Goal: Task Accomplishment & Management: Use online tool/utility

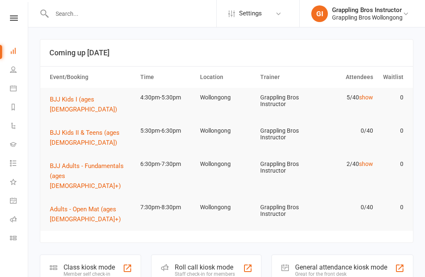
click at [15, 242] on link "Class check-in" at bounding box center [19, 238] width 19 height 19
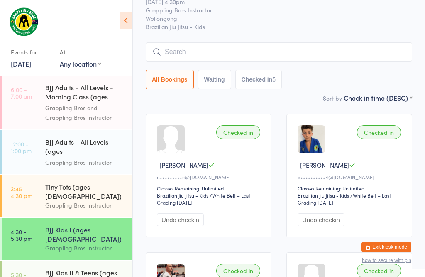
scroll to position [63, 0]
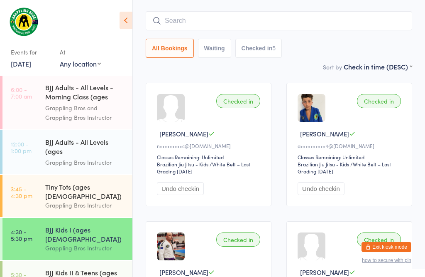
click at [83, 186] on div "Tiny Tots (ages [DEMOGRAPHIC_DATA])" at bounding box center [85, 191] width 80 height 18
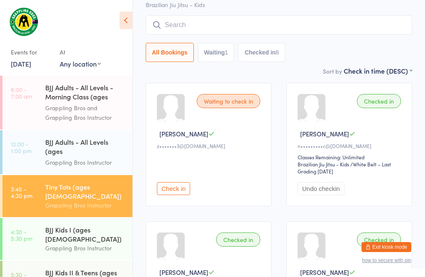
click at [93, 190] on div "Tiny Tots (ages [DEMOGRAPHIC_DATA])" at bounding box center [85, 191] width 80 height 18
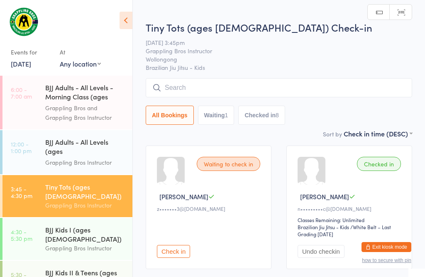
click at [250, 84] on input "search" at bounding box center [279, 87] width 267 height 19
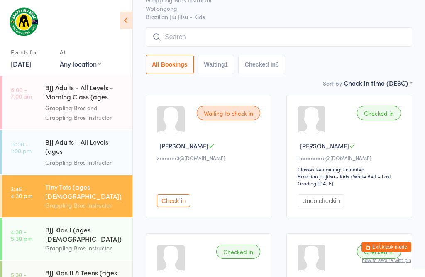
scroll to position [79, 0]
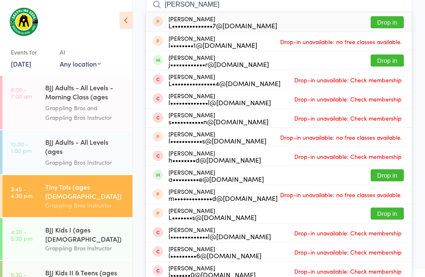
type input "[PERSON_NAME]"
click at [386, 64] on button "Drop in" at bounding box center [387, 60] width 33 height 12
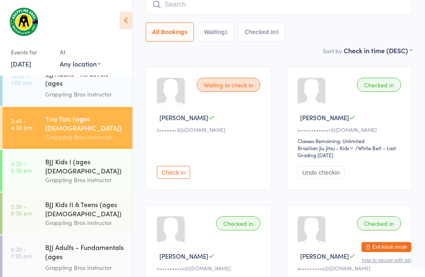
scroll to position [83, 0]
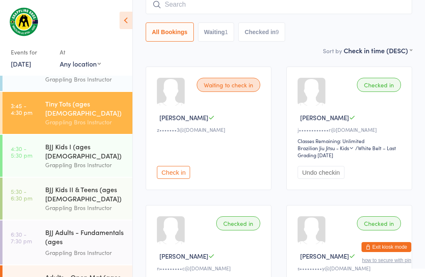
click at [77, 142] on div "BJJ Kids I (ages [DEMOGRAPHIC_DATA])" at bounding box center [85, 151] width 80 height 18
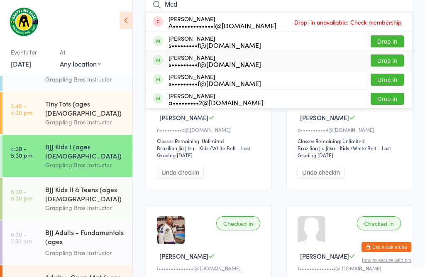
type input "Mcd"
click at [390, 59] on button "Drop in" at bounding box center [387, 60] width 33 height 12
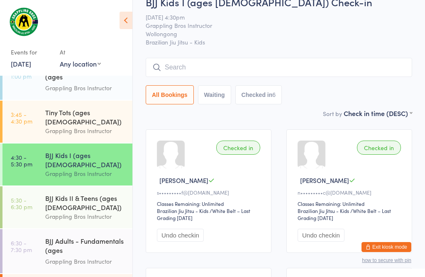
scroll to position [17, 0]
click at [193, 65] on input "search" at bounding box center [279, 67] width 267 height 19
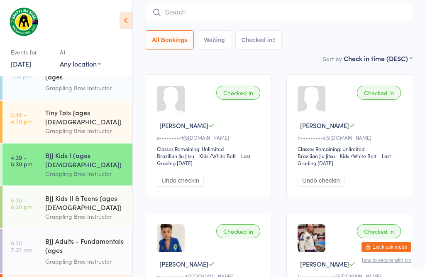
scroll to position [75, 0]
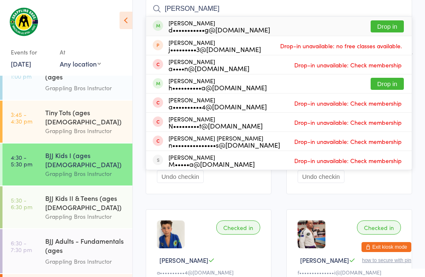
type input "[PERSON_NAME]"
click at [394, 21] on button "Drop in" at bounding box center [387, 26] width 33 height 12
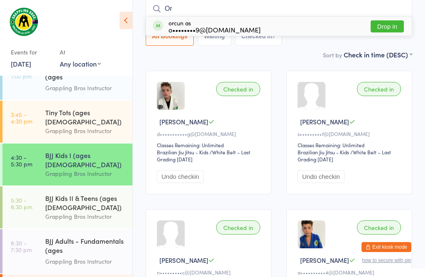
type input "Orl"
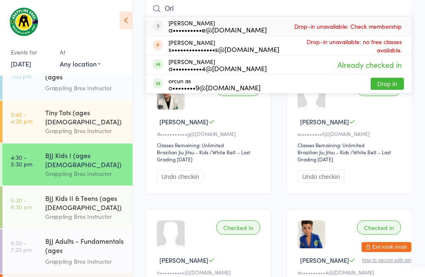
click at [92, 100] on div "Tiny Tots (ages [DEMOGRAPHIC_DATA]) Grappling Bros Instructor" at bounding box center [88, 121] width 87 height 42
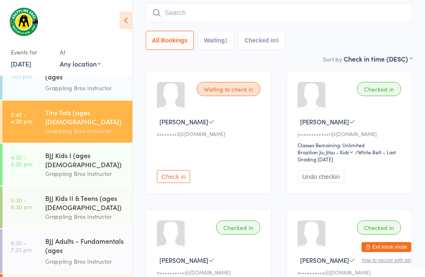
click at [74, 150] on div "BJJ Kids I (ages [DEMOGRAPHIC_DATA])" at bounding box center [85, 159] width 80 height 18
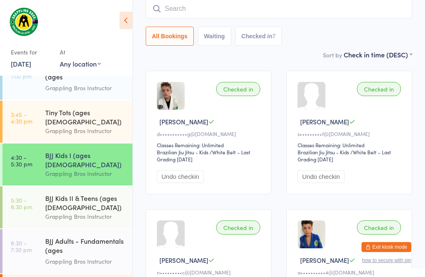
click at [58, 193] on div "BJJ Kids II & Teens (ages [DEMOGRAPHIC_DATA])" at bounding box center [85, 202] width 80 height 18
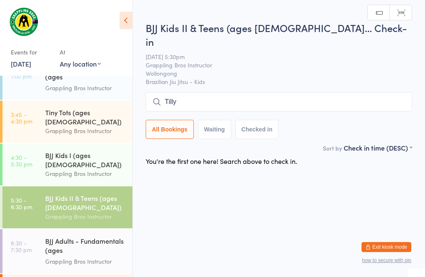
scroll to position [44, 0]
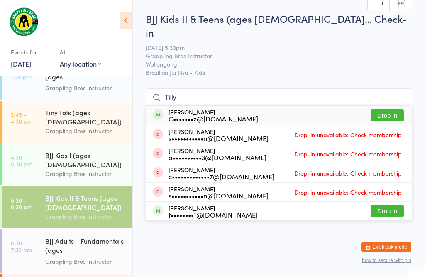
type input "Tilly"
click at [383, 109] on button "Drop in" at bounding box center [387, 115] width 33 height 12
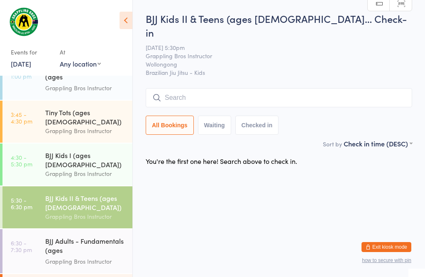
scroll to position [0, 0]
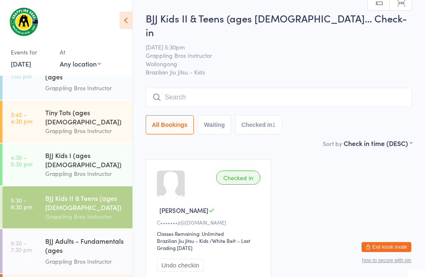
click at [82, 76] on div "BJJ Adults - All Levels (ages [DEMOGRAPHIC_DATA]+)" at bounding box center [85, 73] width 80 height 20
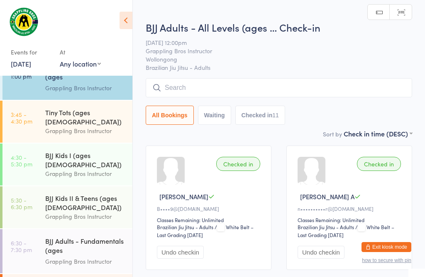
click at [127, 17] on icon at bounding box center [126, 20] width 13 height 17
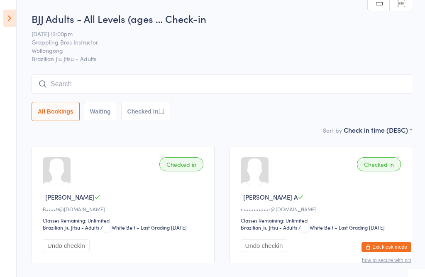
click at [195, 86] on input "search" at bounding box center [222, 83] width 381 height 19
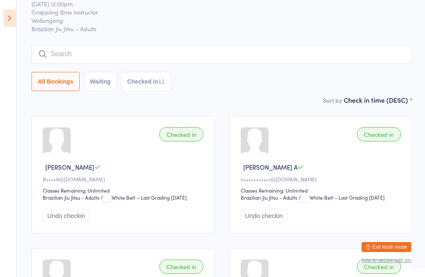
scroll to position [75, 0]
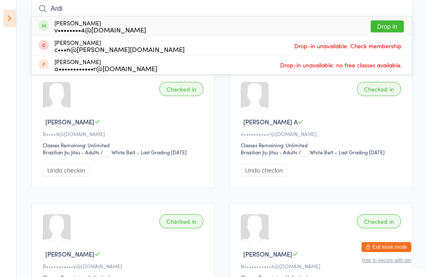
type input "Ardi"
click at [396, 25] on button "Drop in" at bounding box center [387, 26] width 33 height 12
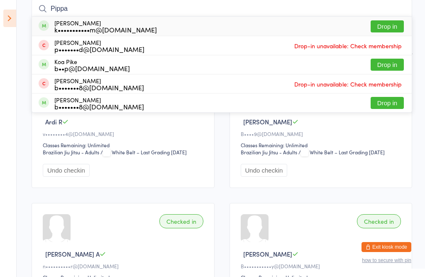
type input "Pippa"
click at [386, 27] on button "Drop in" at bounding box center [387, 26] width 33 height 12
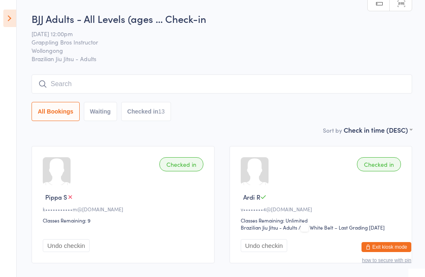
scroll to position [0, 0]
click at [10, 16] on icon at bounding box center [9, 18] width 13 height 17
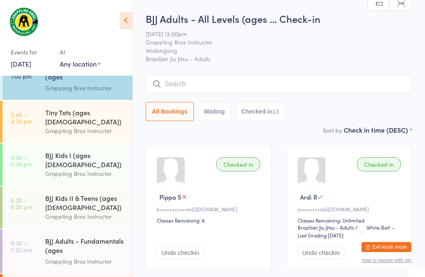
click at [89, 186] on div "BJJ Kids II & Teens (ages [DEMOGRAPHIC_DATA]) Grappling Bros Instructor" at bounding box center [88, 207] width 87 height 42
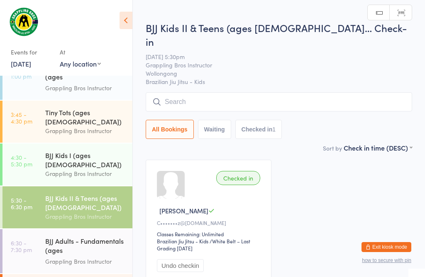
click at [278, 96] on input "search" at bounding box center [279, 101] width 267 height 19
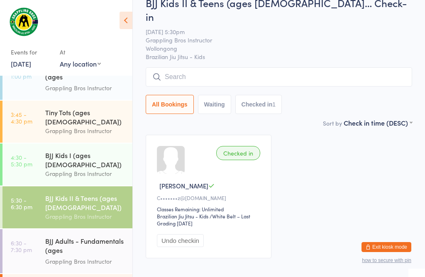
scroll to position [79, 0]
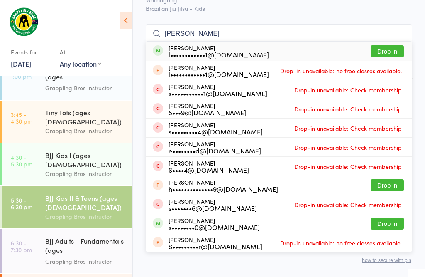
type input "[PERSON_NAME]"
click at [390, 45] on button "Drop in" at bounding box center [387, 51] width 33 height 12
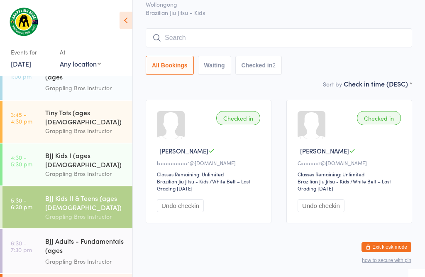
scroll to position [100, 0]
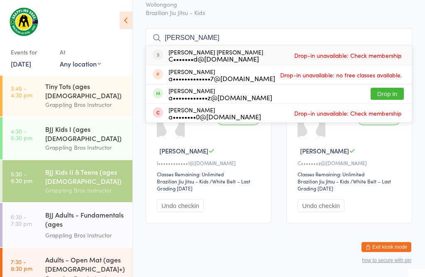
type input "[PERSON_NAME]"
click at [387, 88] on button "Drop in" at bounding box center [387, 94] width 33 height 12
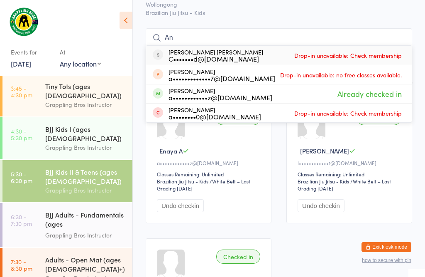
type input "A"
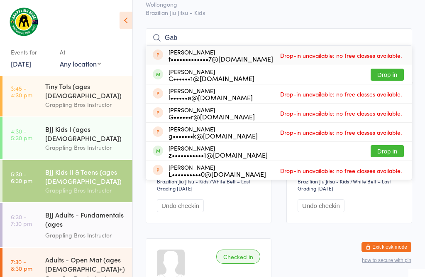
type input "Gab"
click at [383, 69] on button "Drop in" at bounding box center [387, 75] width 33 height 12
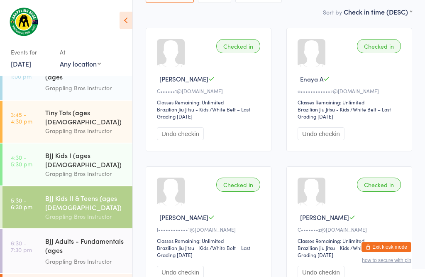
scroll to position [129, 0]
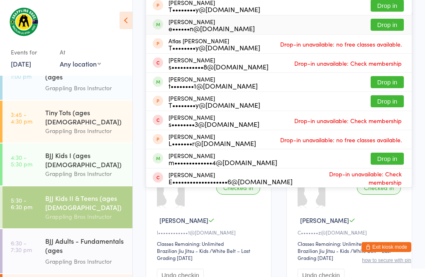
type input "[PERSON_NAME]"
click at [397, 19] on button "Drop in" at bounding box center [387, 25] width 33 height 12
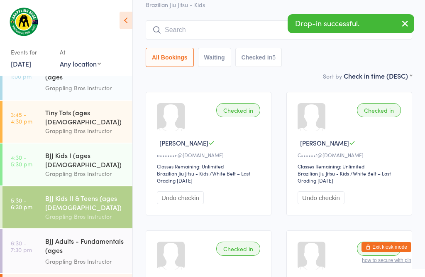
scroll to position [67, 0]
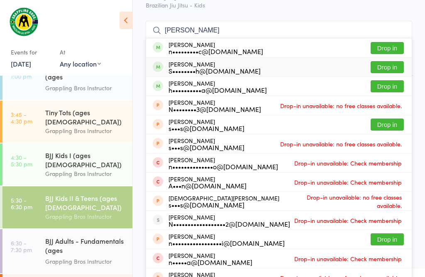
type input "[PERSON_NAME]"
click at [381, 58] on div "[PERSON_NAME] S••••••••h@[DOMAIN_NAME] Drop in" at bounding box center [279, 67] width 266 height 19
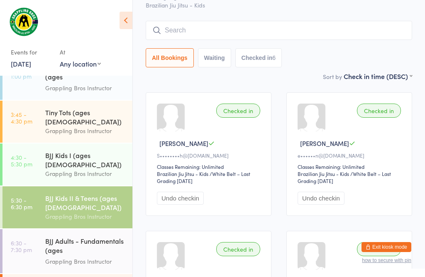
scroll to position [100, 0]
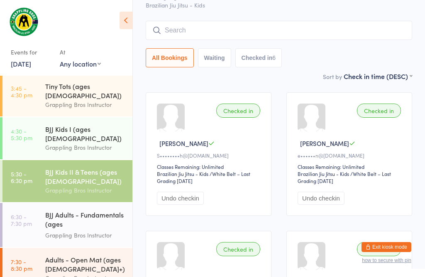
click at [91, 88] on div "Tiny Tots (ages [DEMOGRAPHIC_DATA])" at bounding box center [85, 90] width 80 height 18
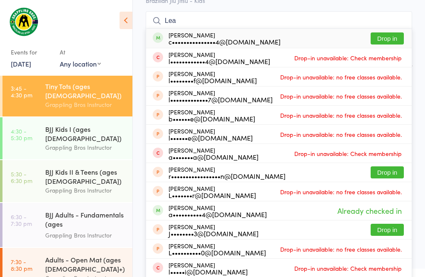
type input "Lea"
click at [233, 39] on div "c•••••••••••••••4@[DOMAIN_NAME]" at bounding box center [225, 41] width 112 height 7
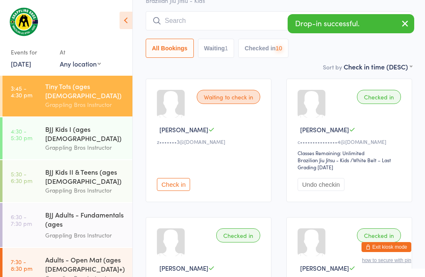
click at [100, 124] on div "BJJ Kids I (ages [DEMOGRAPHIC_DATA])" at bounding box center [85, 133] width 80 height 18
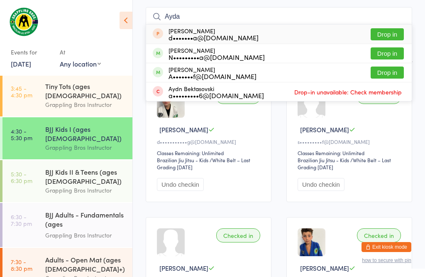
type input "Ayda"
click at [174, 31] on div "[PERSON_NAME] d•••••••a@[DOMAIN_NAME]" at bounding box center [214, 33] width 90 height 13
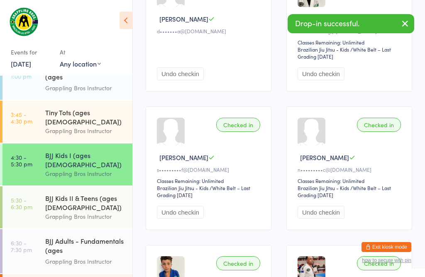
scroll to position [162, 0]
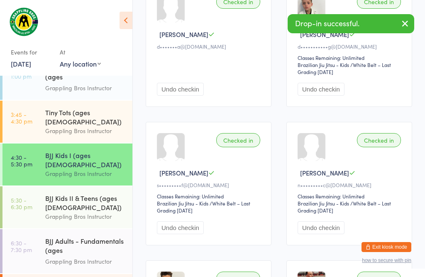
click at [189, 96] on button "Undo checkin" at bounding box center [180, 89] width 47 height 13
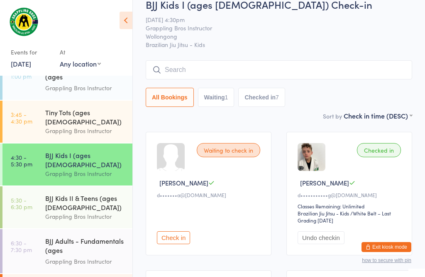
scroll to position [9, 0]
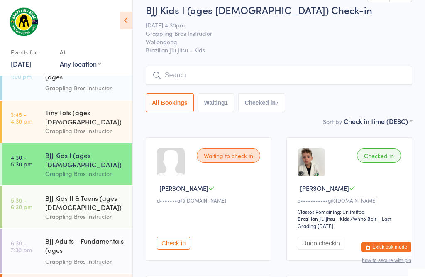
click at [199, 73] on input "search" at bounding box center [279, 75] width 267 height 19
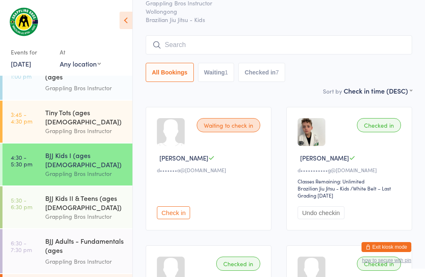
scroll to position [75, 0]
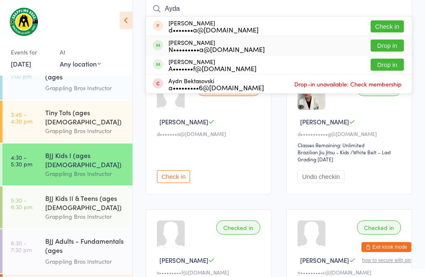
type input "Ayda"
click at [159, 47] on span at bounding box center [158, 45] width 10 height 10
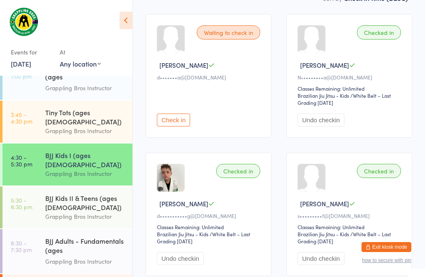
scroll to position [131, 0]
click at [92, 236] on div "BJJ Adults - Fundamentals (ages [DEMOGRAPHIC_DATA]+)" at bounding box center [85, 246] width 80 height 20
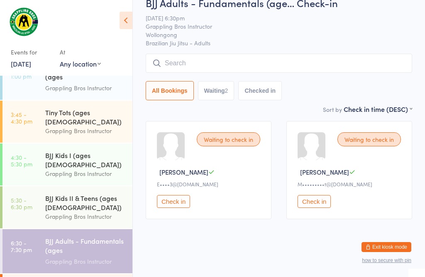
scroll to position [20, 0]
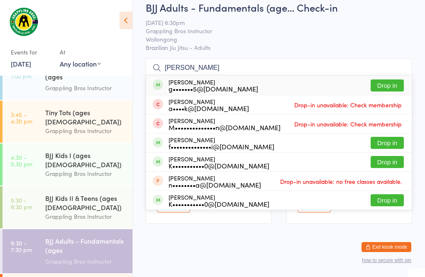
type input "[PERSON_NAME]"
click at [388, 81] on button "Drop in" at bounding box center [387, 85] width 33 height 12
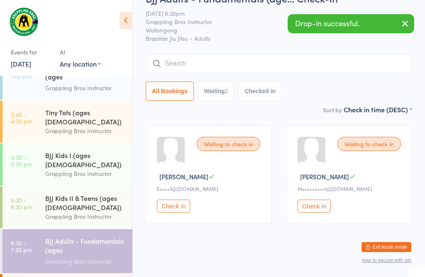
scroll to position [7, 0]
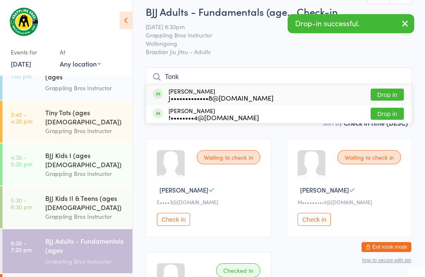
type input "Tonk"
click at [392, 96] on button "Drop in" at bounding box center [387, 94] width 33 height 12
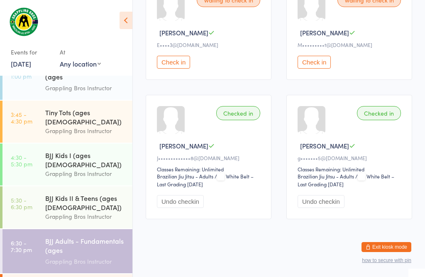
scroll to position [261, 0]
click at [69, 236] on div "BJJ Adults - Fundamentals (ages [DEMOGRAPHIC_DATA]+)" at bounding box center [85, 246] width 80 height 20
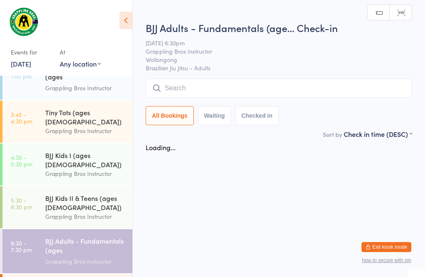
scroll to position [20, 0]
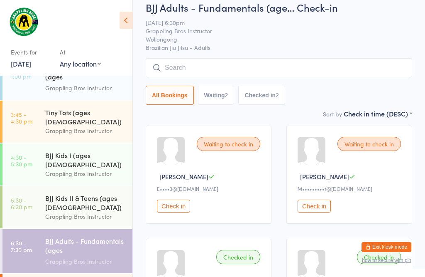
click at [208, 65] on input "search" at bounding box center [279, 67] width 267 height 19
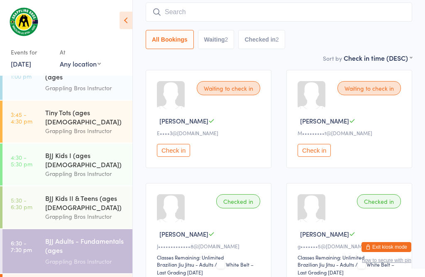
scroll to position [79, 0]
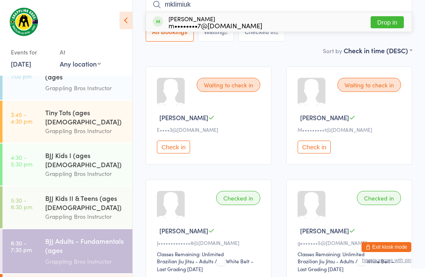
type input "mklimiuk"
click at [391, 19] on button "Drop in" at bounding box center [387, 22] width 33 height 12
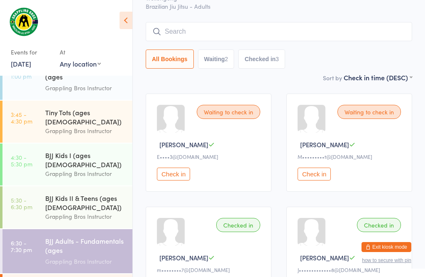
scroll to position [51, 0]
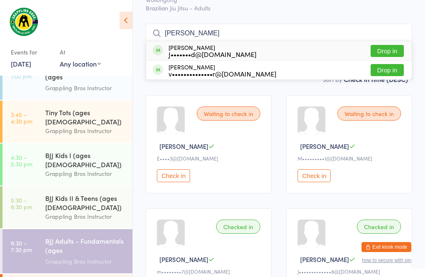
type input "[PERSON_NAME]"
click at [392, 47] on button "Drop in" at bounding box center [387, 51] width 33 height 12
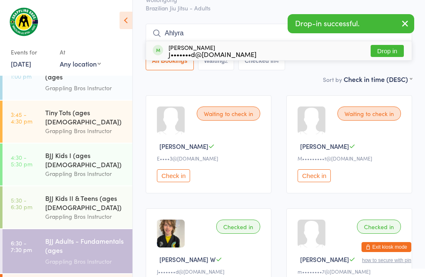
type input "Ahlyra"
click at [387, 53] on button "Drop in" at bounding box center [387, 51] width 33 height 12
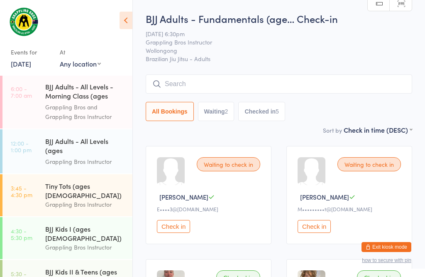
scroll to position [0, 0]
click at [172, 79] on input "search" at bounding box center [279, 83] width 267 height 19
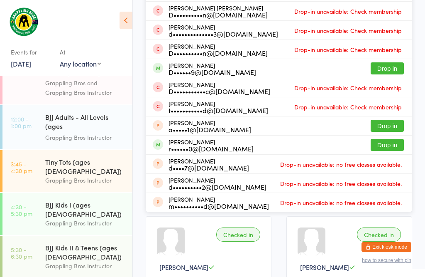
scroll to position [167, 0]
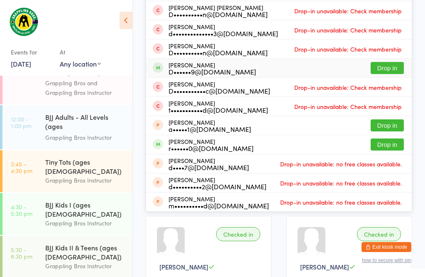
type input "Dav"
click at [388, 65] on button "Drop in" at bounding box center [387, 68] width 33 height 12
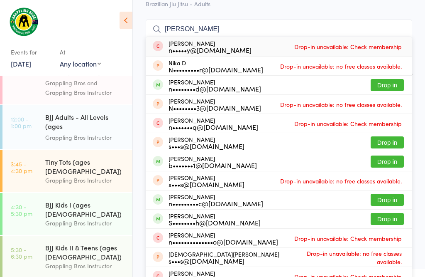
scroll to position [59, 0]
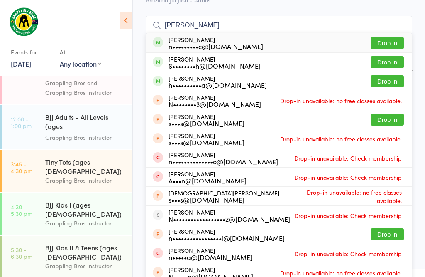
type input "[PERSON_NAME]"
click at [399, 78] on button "Drop in" at bounding box center [387, 81] width 33 height 12
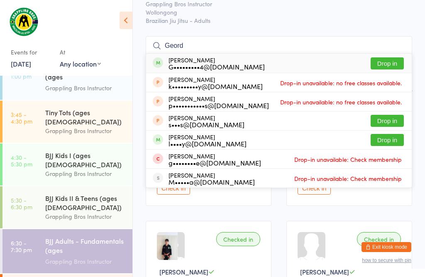
scroll to position [34, 0]
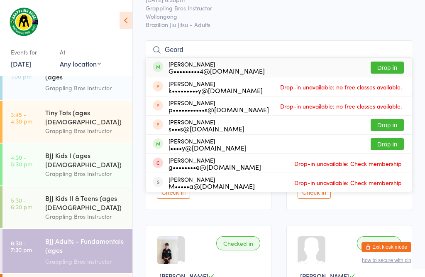
type input "Geord"
click at [392, 68] on button "Drop in" at bounding box center [387, 67] width 33 height 12
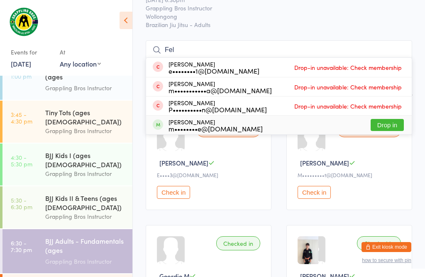
type input "Fel"
click at [386, 125] on button "Drop in" at bounding box center [387, 125] width 33 height 12
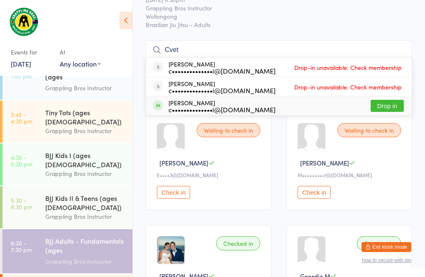
type input "Cvet"
click at [390, 103] on button "Drop in" at bounding box center [387, 106] width 33 height 12
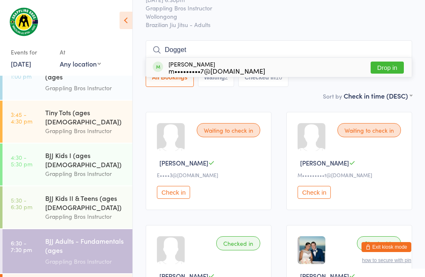
type input "Dogget"
click at [388, 66] on button "Drop in" at bounding box center [387, 67] width 33 height 12
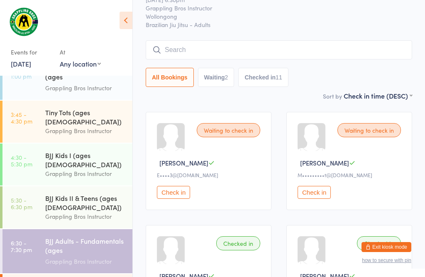
click at [44, 143] on link "4:30 - 5:30 pm BJJ Kids I (ages [DEMOGRAPHIC_DATA]) Grappling Bros Instructor" at bounding box center [67, 164] width 130 height 42
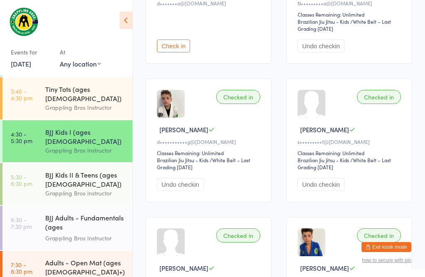
scroll to position [100, 0]
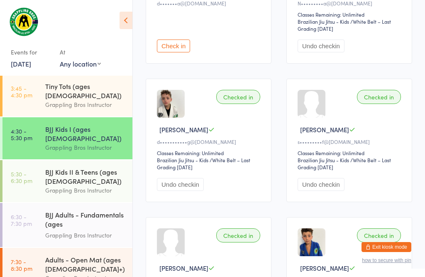
click at [98, 255] on div "Adults - Open Mat (ages [DEMOGRAPHIC_DATA]+)" at bounding box center [85, 264] width 80 height 18
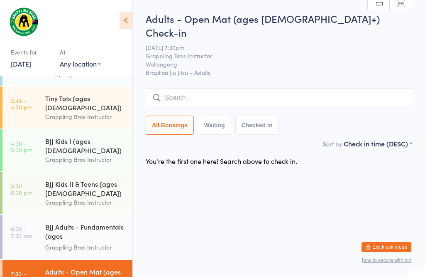
scroll to position [100, 0]
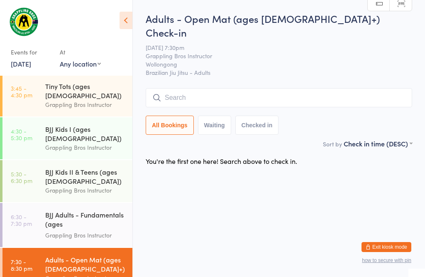
click at [201, 224] on html "You have now entered Kiosk Mode. Members will be able to check themselves in us…" at bounding box center [212, 138] width 425 height 277
click at [301, 88] on input "search" at bounding box center [279, 97] width 267 height 19
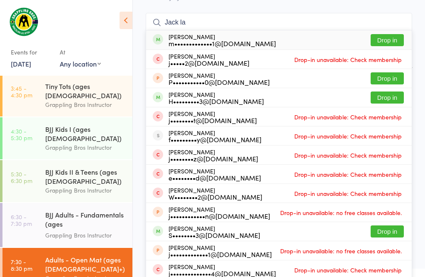
type input "Jack la"
click at [392, 34] on button "Drop in" at bounding box center [387, 40] width 33 height 12
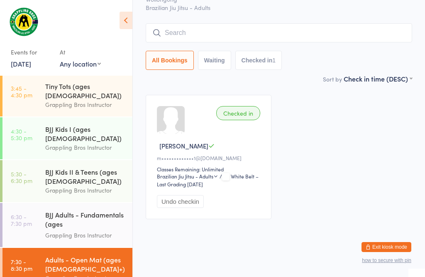
click at [40, 160] on link "5:30 - 6:30 pm BJJ Kids II & Teens (ages [DEMOGRAPHIC_DATA]) Grappling Bros Ins…" at bounding box center [67, 181] width 130 height 42
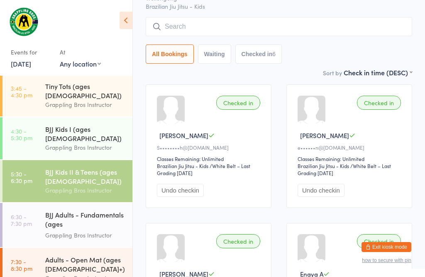
scroll to position [60, 0]
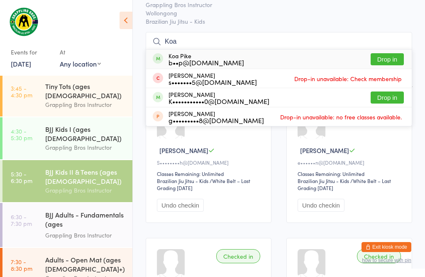
type input "Koa"
click at [391, 53] on button "Drop in" at bounding box center [387, 59] width 33 height 12
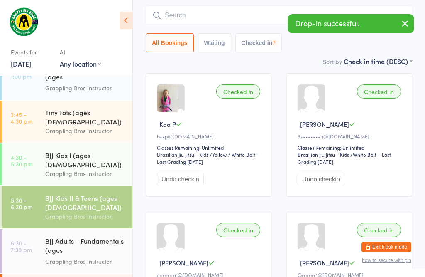
scroll to position [98, 0]
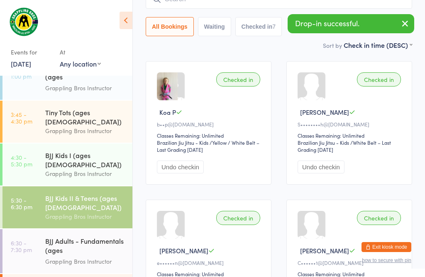
click at [73, 236] on div "BJJ Adults - Fundamentals (ages [DEMOGRAPHIC_DATA]+)" at bounding box center [85, 246] width 80 height 20
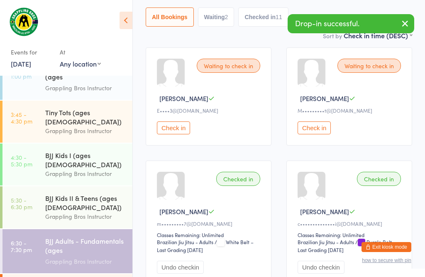
scroll to position [20, 0]
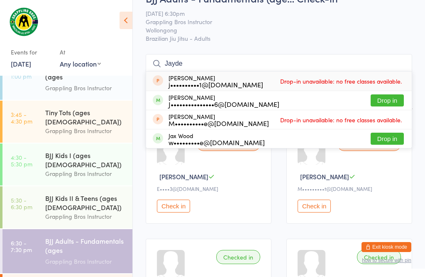
type input "Jayde"
click at [236, 104] on div "J•••••••••••••••6@[DOMAIN_NAME]" at bounding box center [224, 103] width 111 height 7
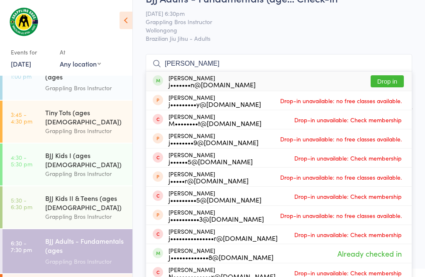
type input "[PERSON_NAME]"
click at [400, 80] on button "Drop in" at bounding box center [387, 81] width 33 height 12
